Goal: Task Accomplishment & Management: Use online tool/utility

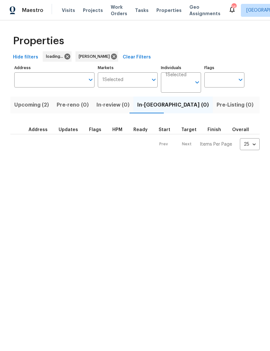
click at [36, 109] on span "Upcoming (2)" at bounding box center [31, 105] width 35 height 9
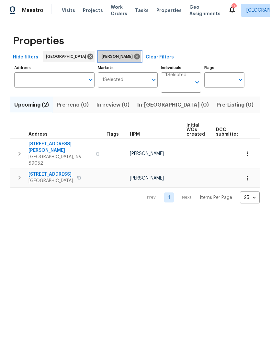
click at [133, 59] on icon at bounding box center [136, 56] width 7 height 7
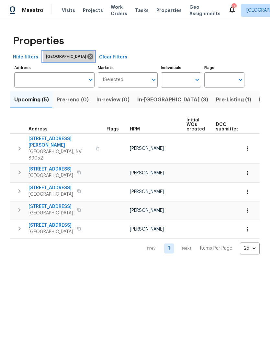
click at [87, 58] on icon at bounding box center [90, 56] width 7 height 7
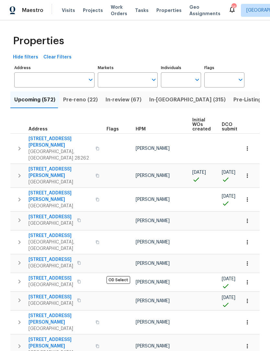
click at [117, 84] on input "Markets" at bounding box center [123, 79] width 50 height 15
type input "salt lake"
click at [106, 101] on input "checkbox" at bounding box center [110, 101] width 14 height 14
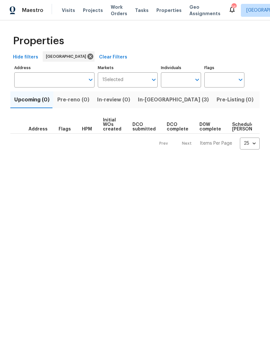
click at [143, 100] on span "In-reno (3)" at bounding box center [173, 99] width 71 height 9
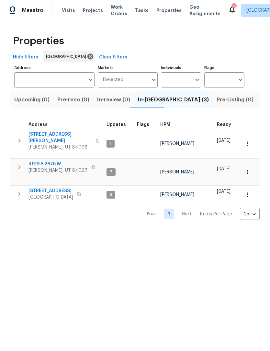
click at [133, 81] on input "Markets" at bounding box center [135, 79] width 25 height 15
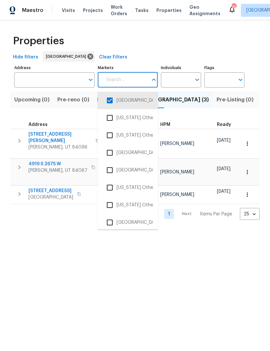
click at [111, 101] on input "checkbox" at bounding box center [110, 101] width 14 height 14
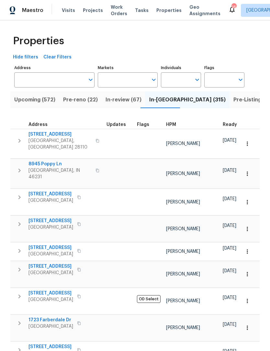
click at [128, 81] on input "Markets" at bounding box center [123, 79] width 50 height 15
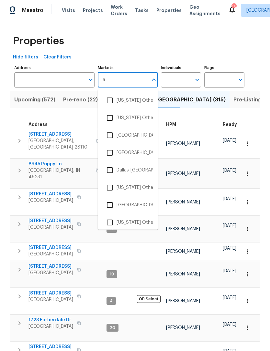
type input "las"
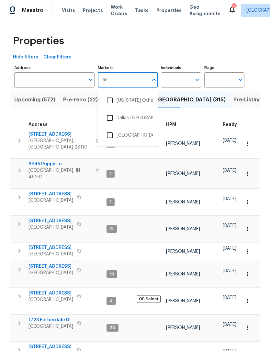
click at [106, 140] on input "checkbox" at bounding box center [110, 136] width 14 height 14
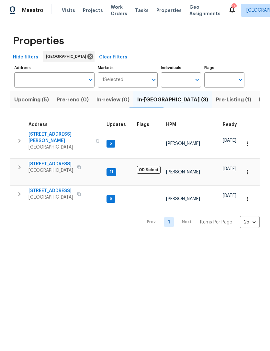
click at [216, 100] on span "Pre-Listing (1)" at bounding box center [233, 99] width 35 height 9
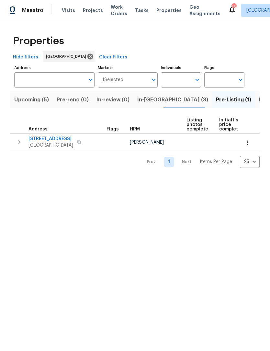
click at [251, 144] on button "button" at bounding box center [247, 143] width 14 height 14
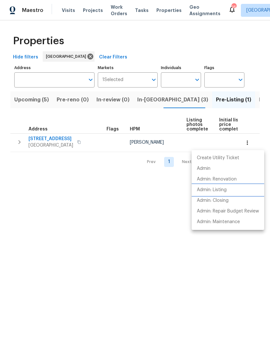
click at [222, 190] on p "Admin: Listing" at bounding box center [212, 190] width 30 height 7
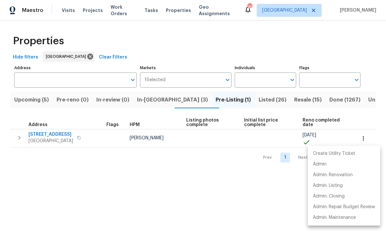
click at [63, 136] on div at bounding box center [193, 117] width 386 height 235
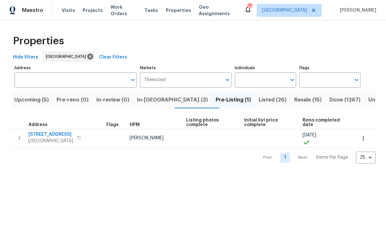
click at [64, 134] on span "6929 Cedar Basin Ave" at bounding box center [50, 134] width 45 height 6
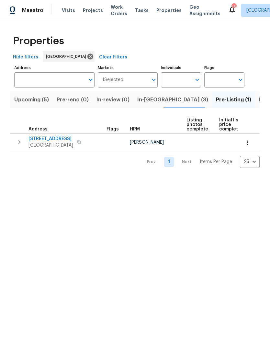
click at [183, 81] on input "Individuals" at bounding box center [176, 79] width 30 height 15
type input "julian"
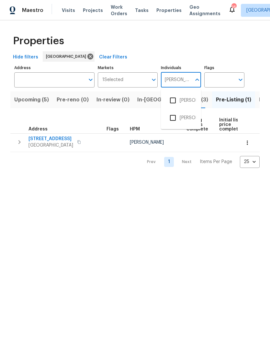
click at [174, 101] on input "checkbox" at bounding box center [173, 101] width 14 height 14
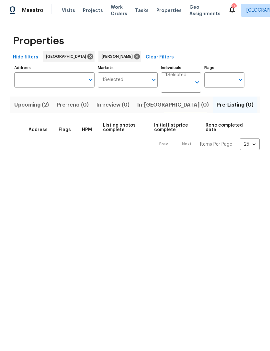
click at [37, 109] on span "Upcoming (2)" at bounding box center [31, 105] width 35 height 9
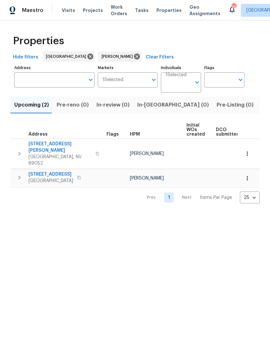
click at [150, 102] on span "In-reno (0)" at bounding box center [172, 105] width 71 height 9
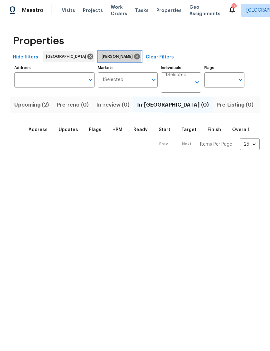
click at [134, 55] on icon at bounding box center [137, 57] width 6 height 6
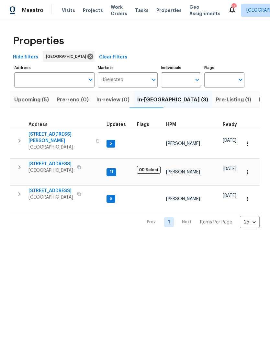
click at [216, 101] on span "Pre-Listing (1)" at bounding box center [233, 99] width 35 height 9
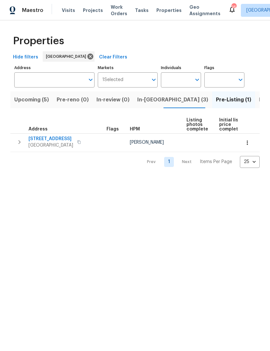
click at [52, 143] on span "Las Vegas, NV 89142" at bounding box center [50, 145] width 45 height 6
click at [151, 101] on span "In-reno (3)" at bounding box center [172, 99] width 71 height 9
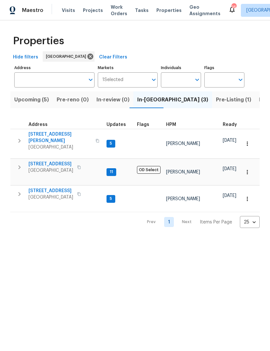
click at [64, 135] on span "[STREET_ADDRESS][PERSON_NAME]" at bounding box center [59, 137] width 63 height 13
click at [20, 139] on icon "button" at bounding box center [20, 141] width 8 height 8
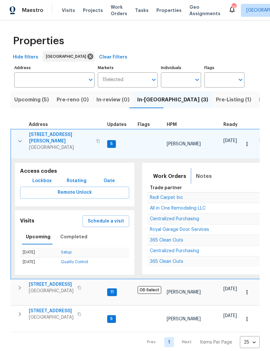
click at [205, 172] on span "Notes" at bounding box center [204, 176] width 16 height 9
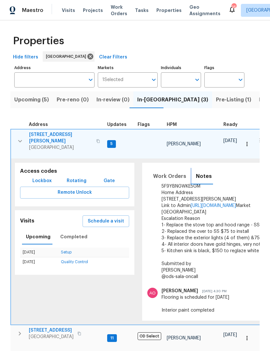
scroll to position [186, 0]
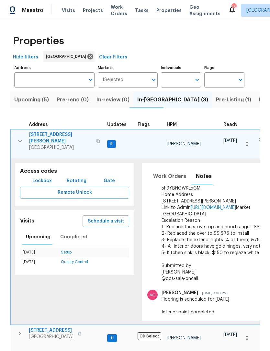
click at [62, 135] on span "[STREET_ADDRESS][PERSON_NAME]" at bounding box center [60, 138] width 63 height 13
click at [20, 137] on icon "button" at bounding box center [20, 141] width 8 height 8
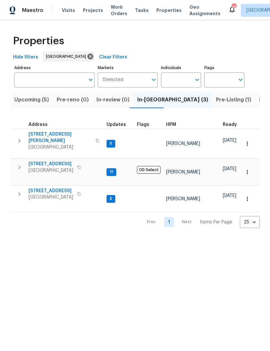
click at [176, 87] on input "Individuals" at bounding box center [176, 79] width 30 height 15
type input "julian"
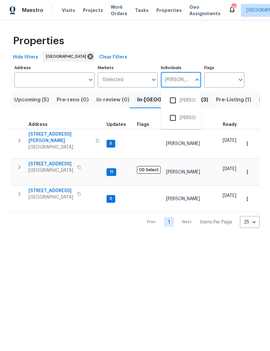
click at [178, 100] on input "checkbox" at bounding box center [173, 101] width 14 height 14
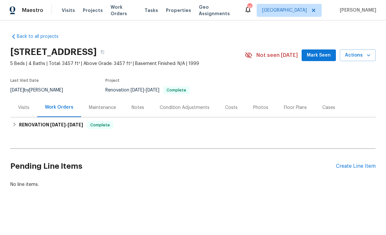
click at [259, 110] on div "Photos" at bounding box center [260, 107] width 15 height 6
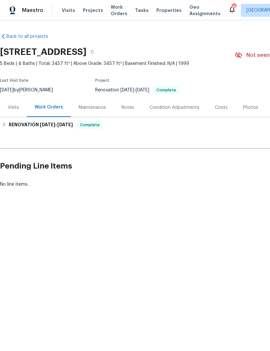
click at [14, 110] on div "Visits" at bounding box center [13, 107] width 11 height 6
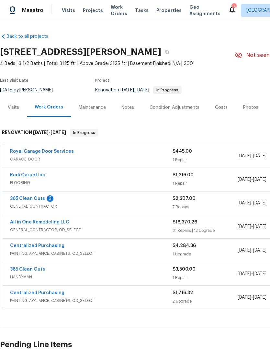
click at [15, 110] on div "Visits" at bounding box center [13, 107] width 11 height 6
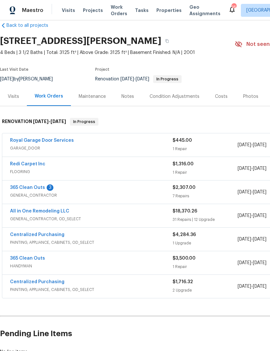
scroll to position [11, 0]
click at [32, 189] on link "365 Clean Outs" at bounding box center [27, 188] width 35 height 5
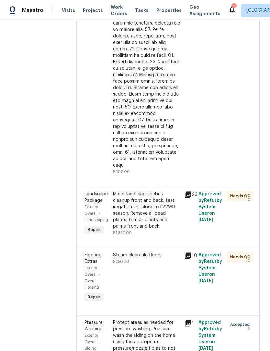
scroll to position [319, 0]
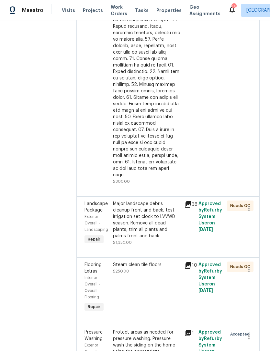
click at [154, 205] on div "Major landscape debris cleanup front and back, test irrigation set clock to LVV…" at bounding box center [146, 220] width 67 height 39
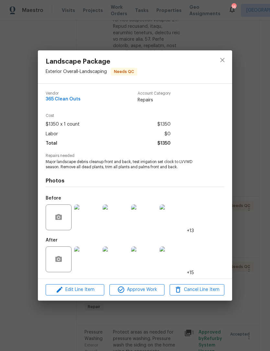
click at [91, 258] on img at bounding box center [87, 260] width 26 height 26
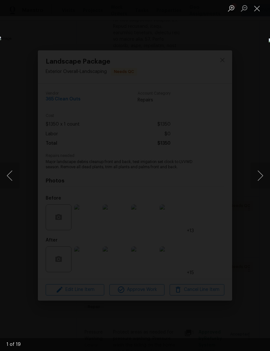
click at [262, 176] on button "Next image" at bounding box center [259, 176] width 19 height 26
click at [261, 185] on button "Next image" at bounding box center [259, 176] width 19 height 26
click at [262, 180] on button "Next image" at bounding box center [259, 176] width 19 height 26
click at [259, 179] on button "Next image" at bounding box center [259, 176] width 19 height 26
click at [261, 178] on button "Next image" at bounding box center [259, 176] width 19 height 26
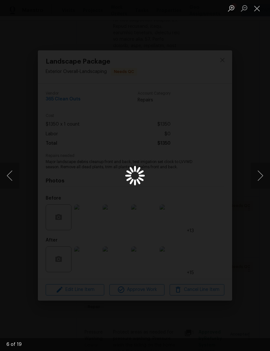
click at [261, 179] on button "Next image" at bounding box center [259, 176] width 19 height 26
click at [260, 177] on button "Next image" at bounding box center [259, 176] width 19 height 26
